Goal: Task Accomplishment & Management: Manage account settings

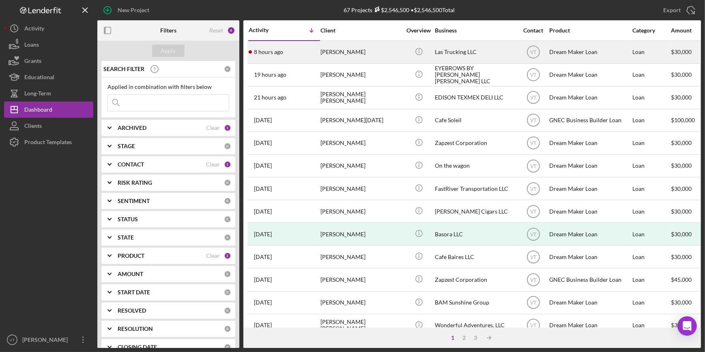
click at [348, 55] on div "[PERSON_NAME]" at bounding box center [360, 51] width 81 height 21
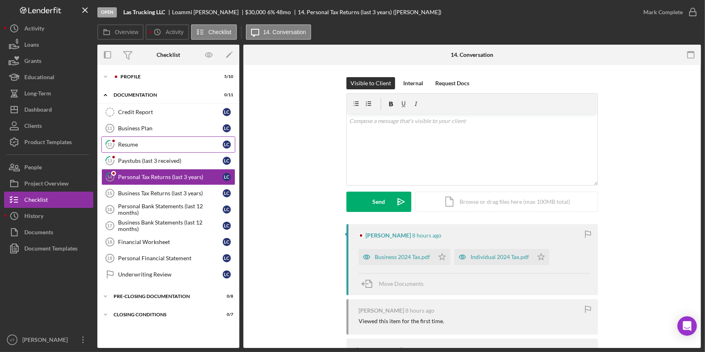
click at [124, 142] on div "Resume" at bounding box center [170, 144] width 105 height 6
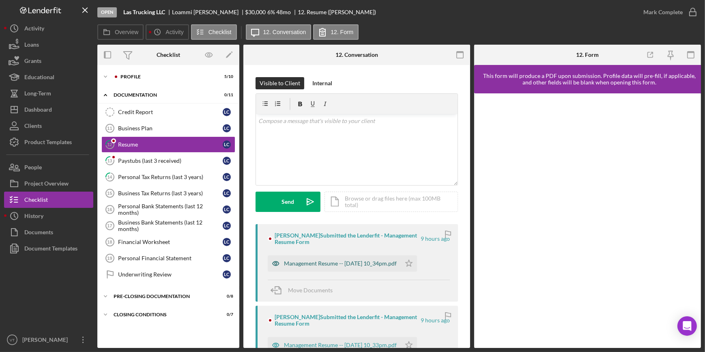
click at [335, 263] on div "Management Resume -- 2025-10-03 10_34pm.pdf" at bounding box center [340, 263] width 113 height 6
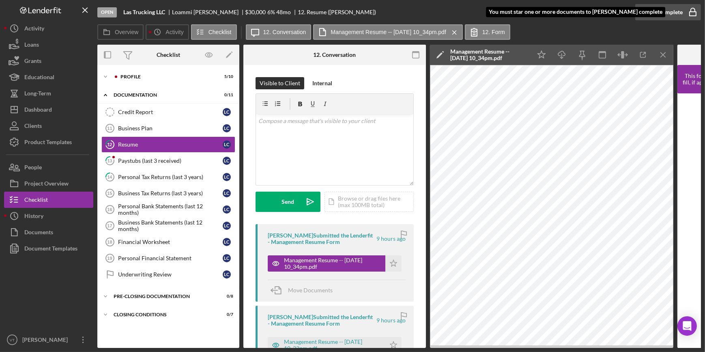
click at [652, 9] on div "Mark Complete" at bounding box center [662, 12] width 39 height 16
click at [391, 264] on icon "Icon/Star" at bounding box center [393, 263] width 16 height 16
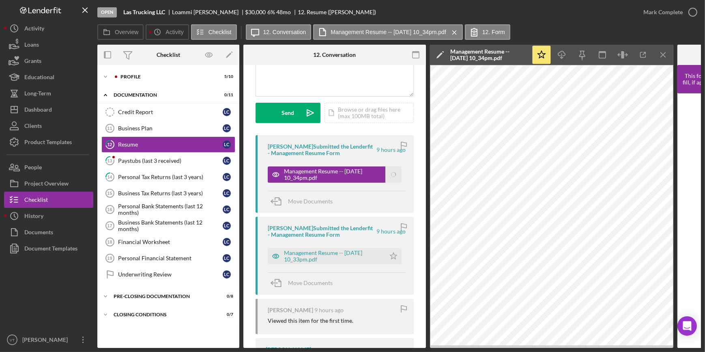
scroll to position [147, 0]
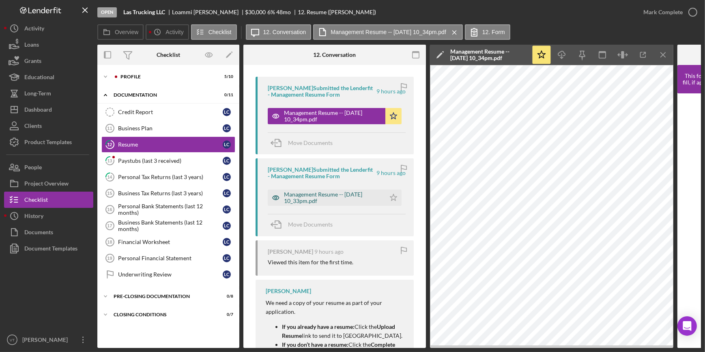
click at [325, 199] on div "Management Resume -- 2025-10-03 10_33pm.pdf" at bounding box center [332, 197] width 97 height 13
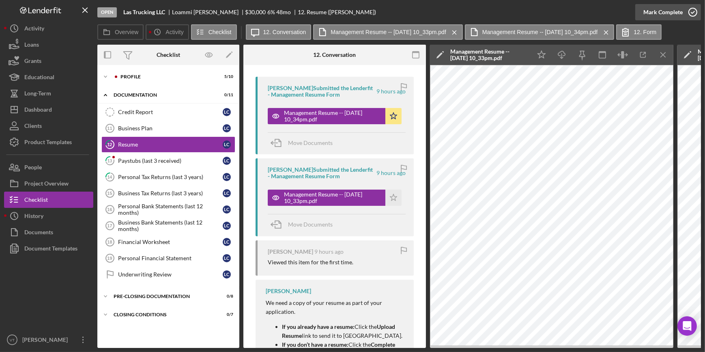
click at [651, 6] on div "Mark Complete" at bounding box center [662, 12] width 39 height 16
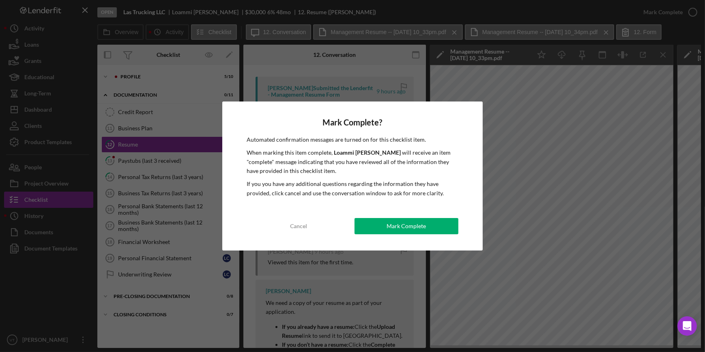
click at [401, 242] on div "Mark Complete? Automated confirmation messages are turned on for this checklist…" at bounding box center [352, 175] width 260 height 149
click at [391, 214] on div "Mark Complete? Automated confirmation messages are turned on for this checklist…" at bounding box center [352, 175] width 260 height 149
click at [393, 226] on div "Mark Complete" at bounding box center [405, 226] width 39 height 16
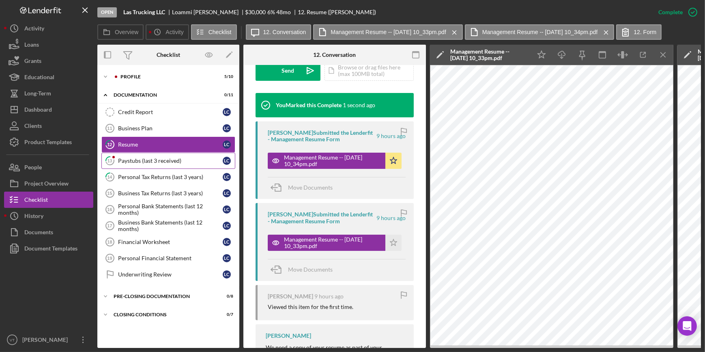
scroll to position [268, 0]
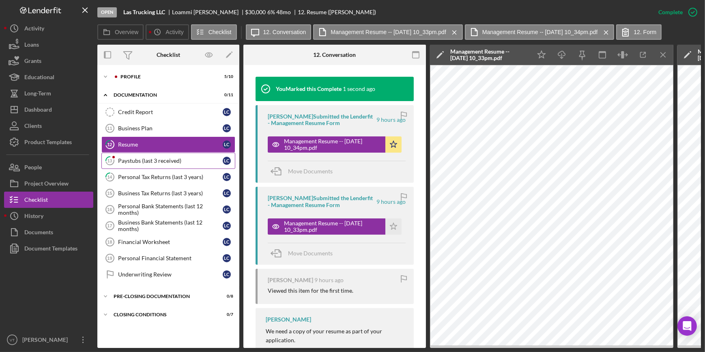
click at [142, 159] on div "Paystubs (last 3 received)" at bounding box center [170, 160] width 105 height 6
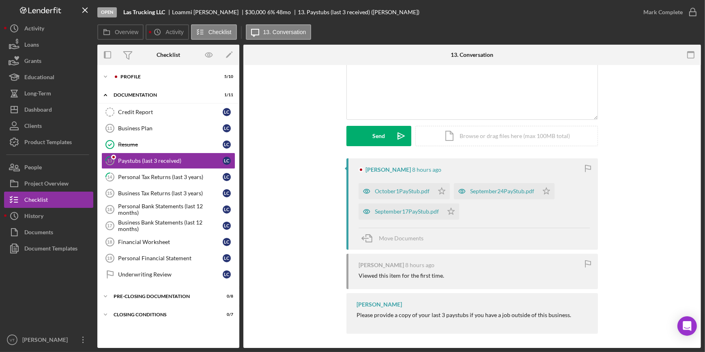
scroll to position [68, 0]
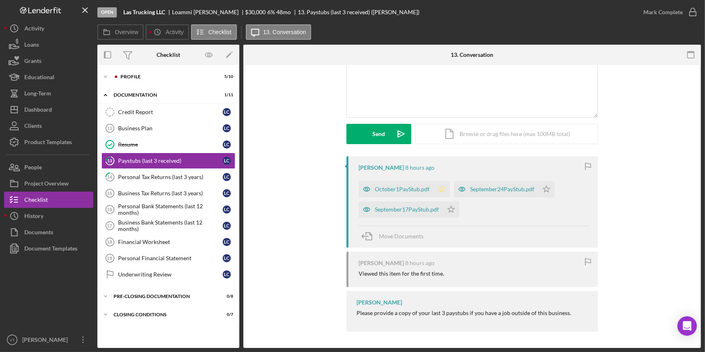
click at [434, 185] on icon "Icon/Star" at bounding box center [442, 189] width 16 height 16
click at [446, 205] on icon "Icon/Star" at bounding box center [451, 209] width 16 height 16
click at [543, 188] on icon "Icon/Star" at bounding box center [546, 189] width 16 height 16
click at [380, 187] on div "October1PayStub.pdf" at bounding box center [402, 189] width 55 height 6
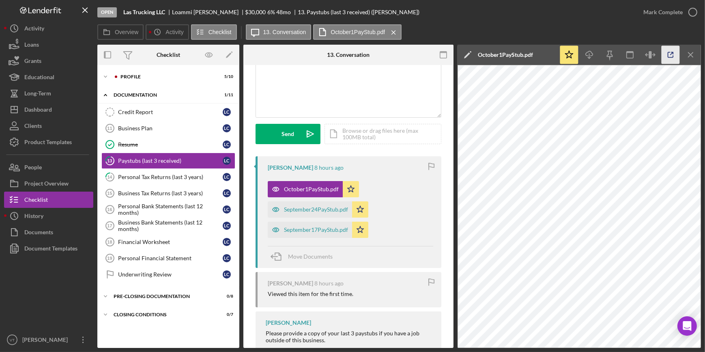
click at [665, 55] on icon "button" at bounding box center [670, 55] width 18 height 18
click at [644, 9] on div "Mark Complete" at bounding box center [662, 12] width 39 height 16
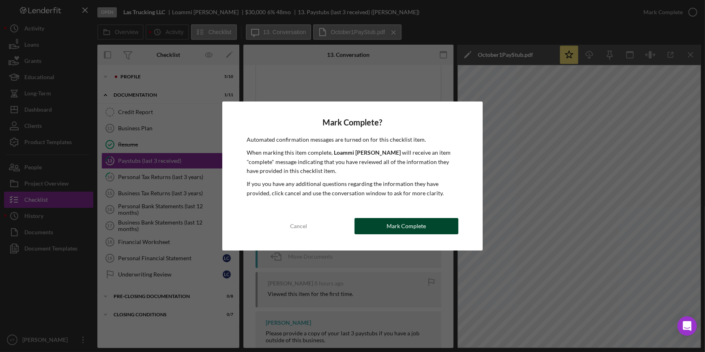
click at [416, 223] on div "Mark Complete" at bounding box center [405, 226] width 39 height 16
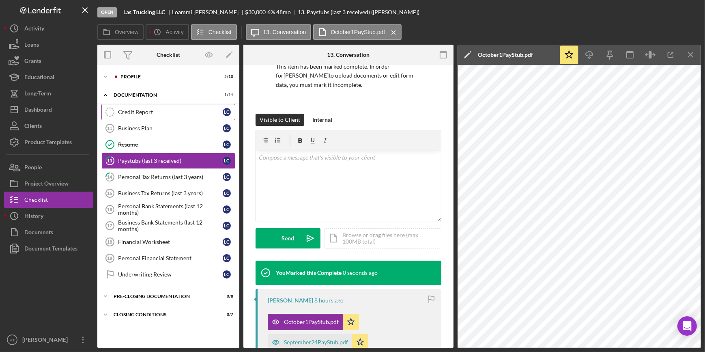
scroll to position [188, 0]
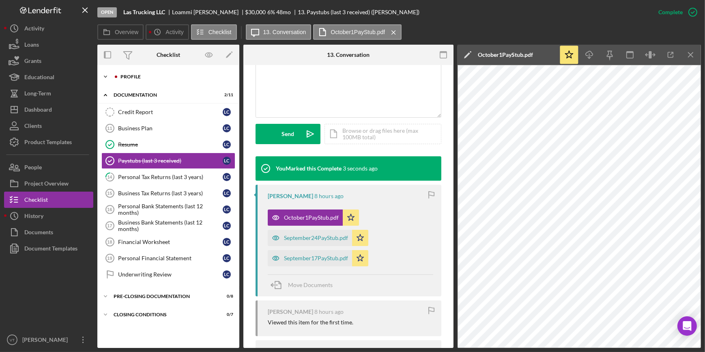
click at [105, 77] on icon "Icon/Expander" at bounding box center [105, 77] width 16 height 16
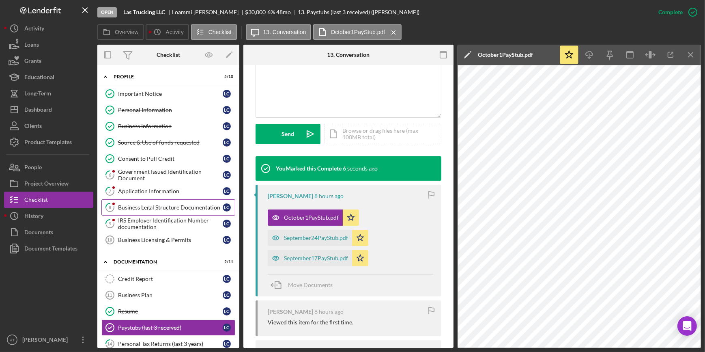
click at [148, 206] on div "Business Legal Structure Documentation" at bounding box center [170, 207] width 105 height 6
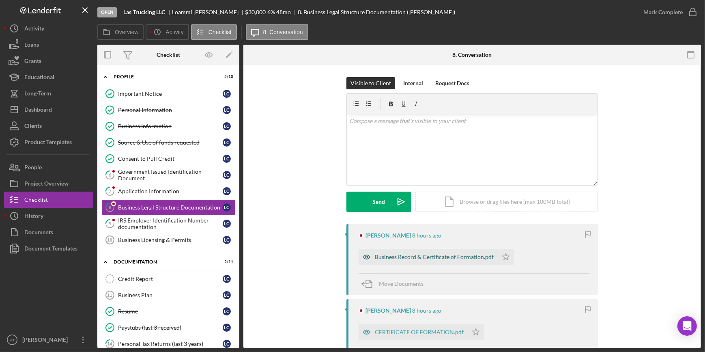
click at [406, 254] on div "Business Record & Certificate of Formation.pdf" at bounding box center [434, 256] width 119 height 6
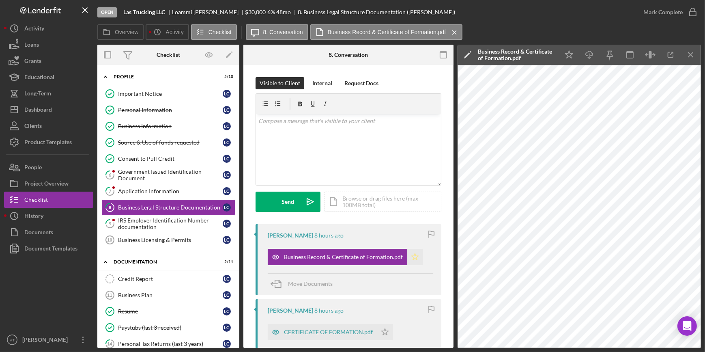
click at [408, 251] on icon "Icon/Star" at bounding box center [415, 257] width 16 height 16
click at [343, 331] on div "CERTIFICATE OF FORMATION.pdf" at bounding box center [328, 331] width 89 height 6
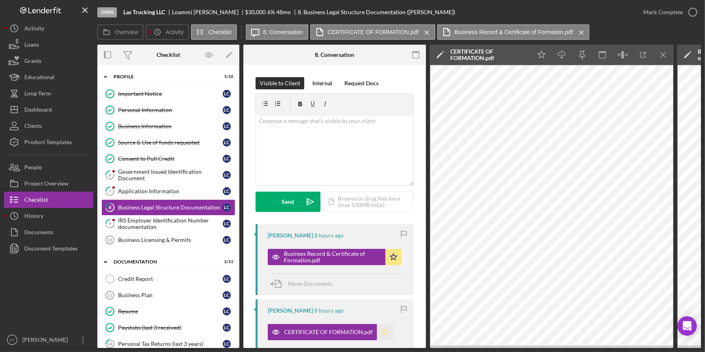
click at [386, 331] on polygon "button" at bounding box center [385, 331] width 7 height 6
click at [657, 13] on div "Mark Complete" at bounding box center [662, 12] width 39 height 16
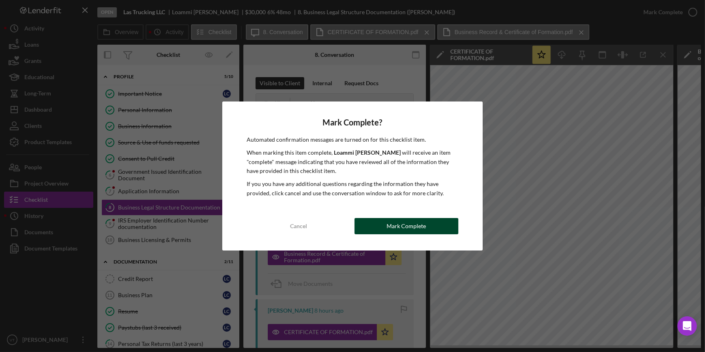
click at [365, 229] on button "Mark Complete" at bounding box center [406, 226] width 104 height 16
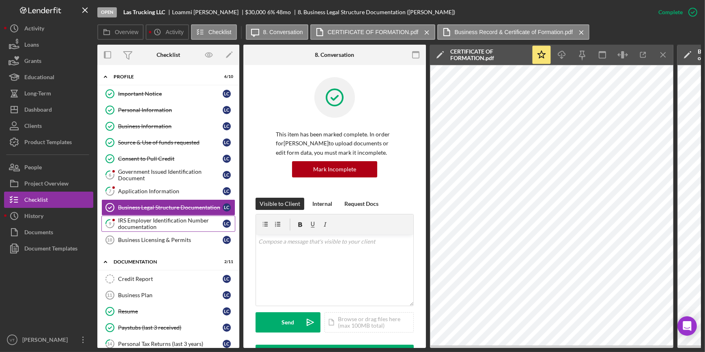
click at [135, 223] on div "IRS Employer Identification Number documentation" at bounding box center [170, 223] width 105 height 13
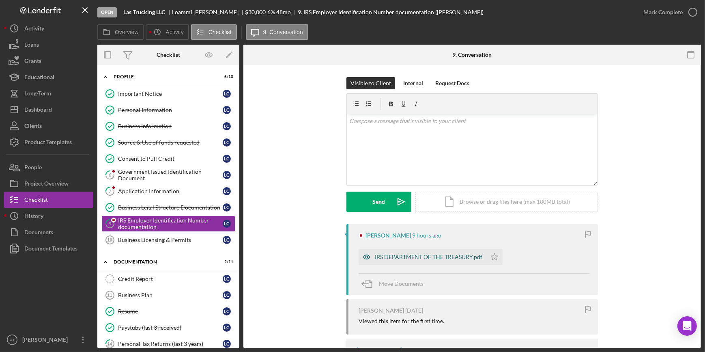
click at [389, 254] on div "IRS DEPARTMENT OF THE TREASURY.pdf" at bounding box center [428, 256] width 107 height 6
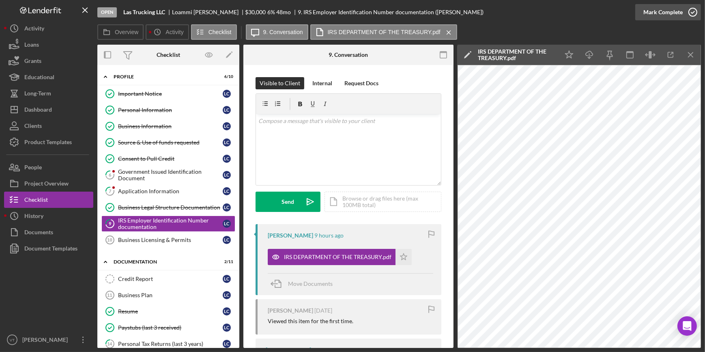
click at [665, 14] on div "Mark Complete" at bounding box center [662, 12] width 39 height 16
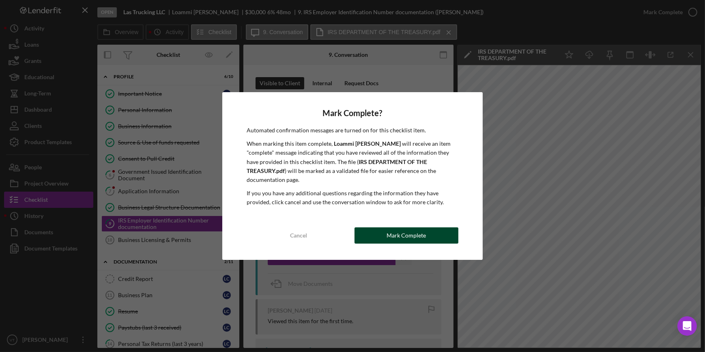
click at [405, 228] on div "Mark Complete" at bounding box center [405, 235] width 39 height 16
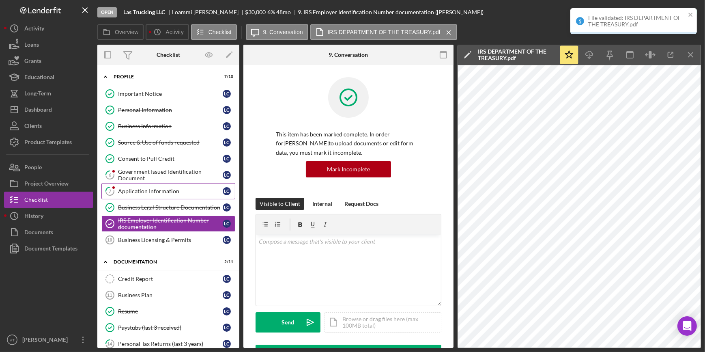
click at [138, 195] on link "7 Application Information L C" at bounding box center [168, 191] width 134 height 16
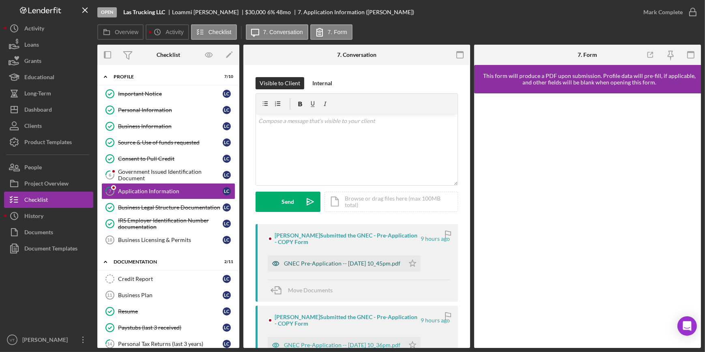
click at [319, 262] on div "GNEC Pre-Application -- 2025-10-03 10_45pm.pdf" at bounding box center [342, 263] width 116 height 6
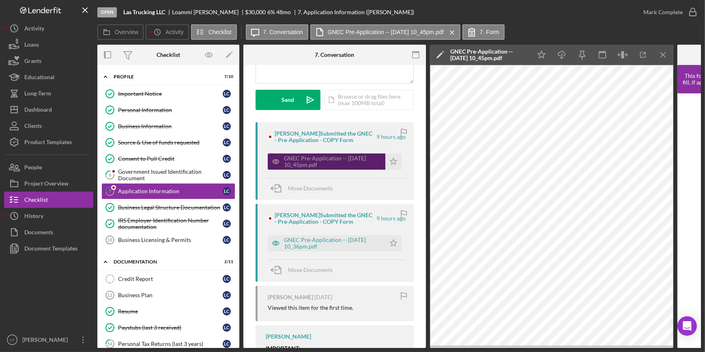
scroll to position [147, 0]
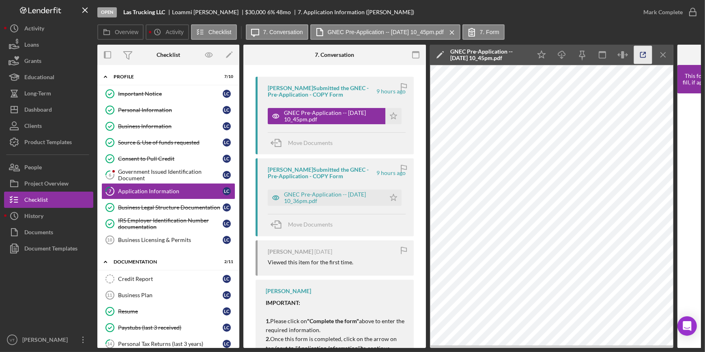
click at [641, 55] on icon "button" at bounding box center [643, 55] width 18 height 18
click at [391, 116] on icon "Icon/Star" at bounding box center [393, 116] width 16 height 16
click at [340, 194] on div "GNEC Pre-Application -- 2025-10-03 10_36pm.pdf" at bounding box center [332, 197] width 97 height 13
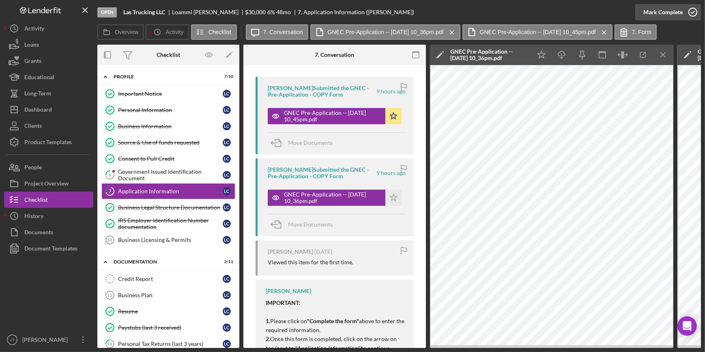
click at [658, 7] on div "Mark Complete" at bounding box center [662, 12] width 39 height 16
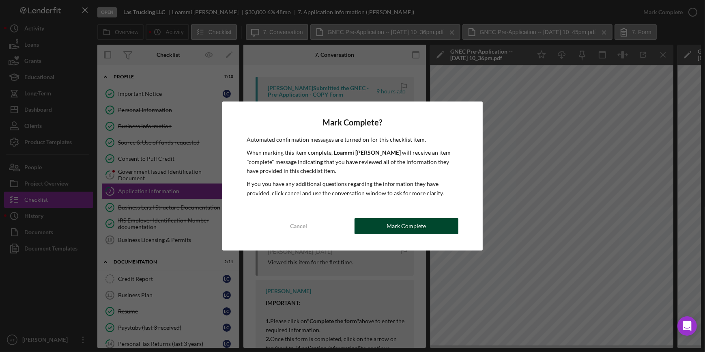
click at [389, 226] on div "Mark Complete" at bounding box center [405, 226] width 39 height 16
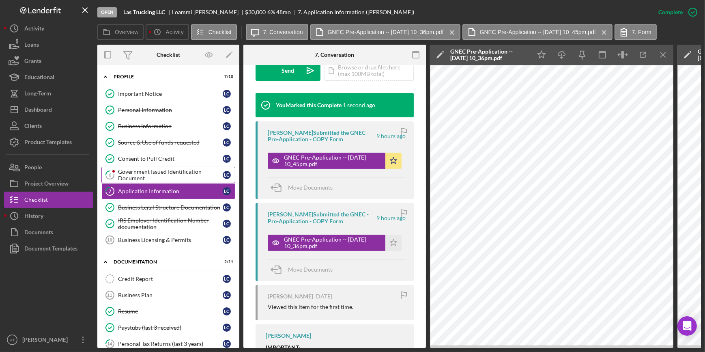
scroll to position [268, 0]
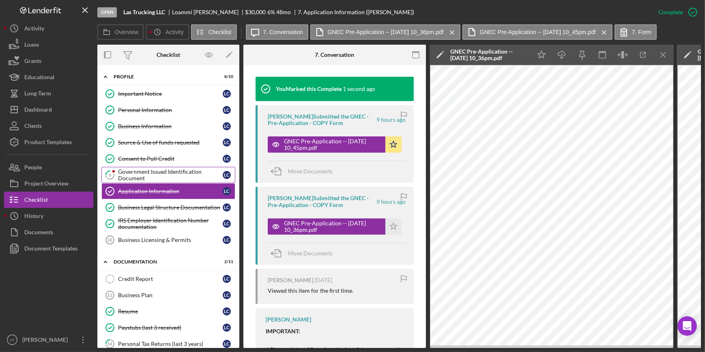
click at [170, 171] on div "Government Issued Identification Document" at bounding box center [170, 174] width 105 height 13
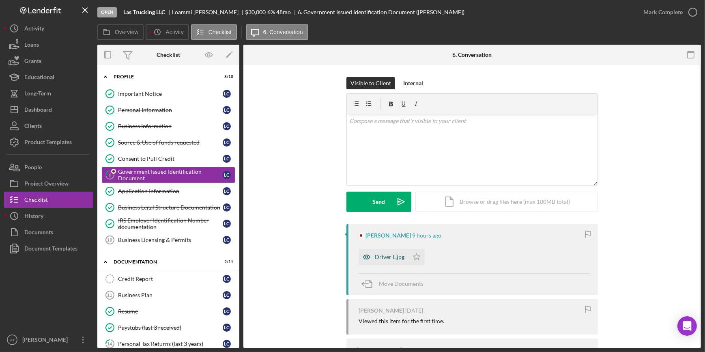
click at [376, 258] on div "Driver L.jpg" at bounding box center [390, 256] width 30 height 6
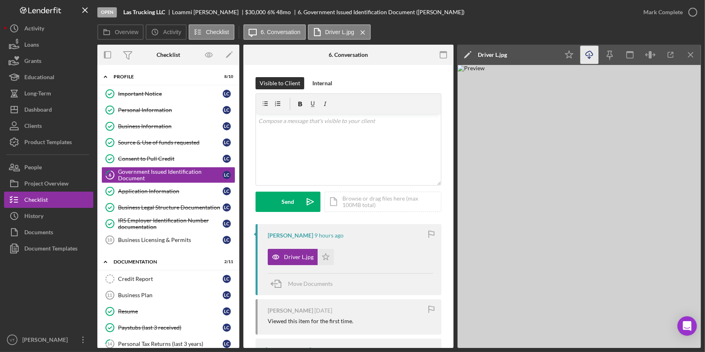
click at [588, 50] on icon "Icon/Download" at bounding box center [589, 55] width 18 height 18
click at [507, 13] on div "Open Las Trucking LLC Loammi Cuellar $30,000 $30,000 6 % 48 mo 6. Government Is…" at bounding box center [366, 12] width 538 height 24
click at [676, 14] on div "Mark Complete" at bounding box center [662, 12] width 39 height 16
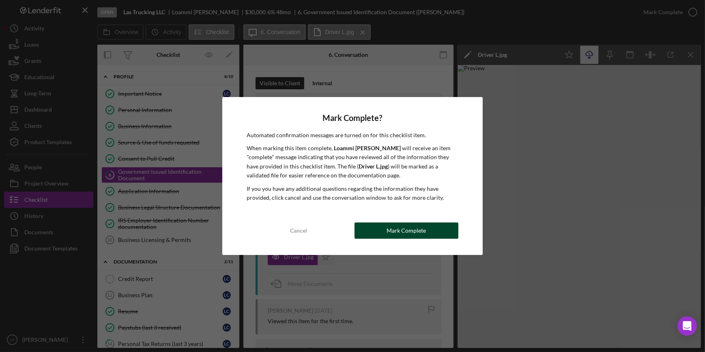
click at [419, 232] on div "Mark Complete" at bounding box center [405, 230] width 39 height 16
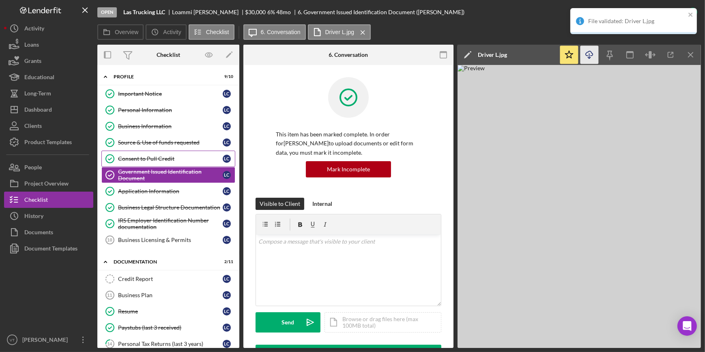
click at [174, 159] on div "Consent to Pull Credit" at bounding box center [170, 158] width 105 height 6
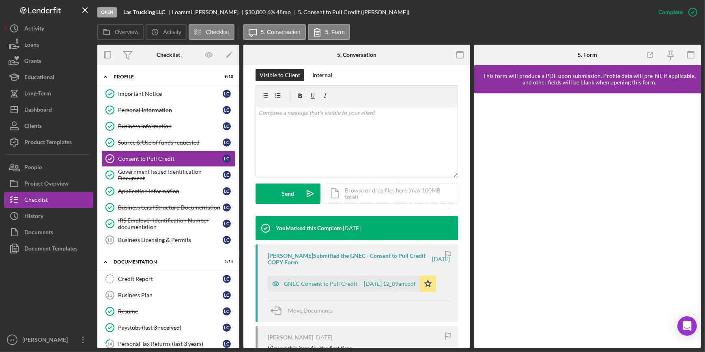
scroll to position [184, 0]
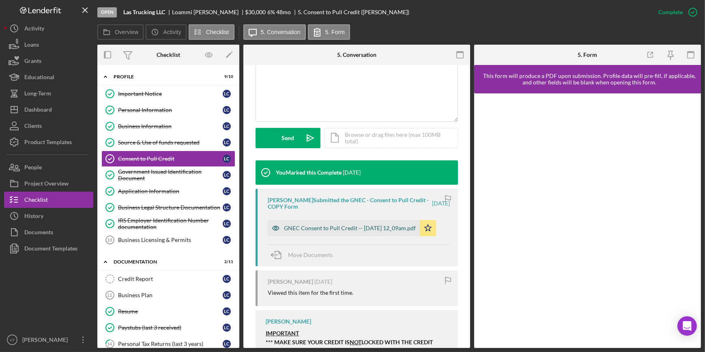
click at [333, 227] on div "GNEC Consent to Pull Credit -- 2025-10-03 12_09am.pdf" at bounding box center [350, 228] width 132 height 6
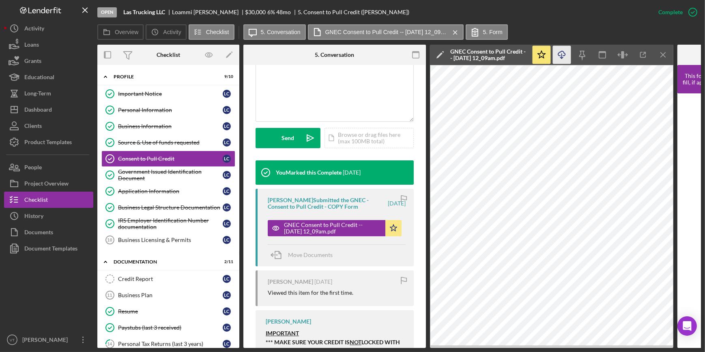
click at [560, 55] on icon "button" at bounding box center [561, 53] width 7 height 4
click at [41, 109] on div "Dashboard" at bounding box center [38, 110] width 28 height 18
